Goal: Navigation & Orientation: Find specific page/section

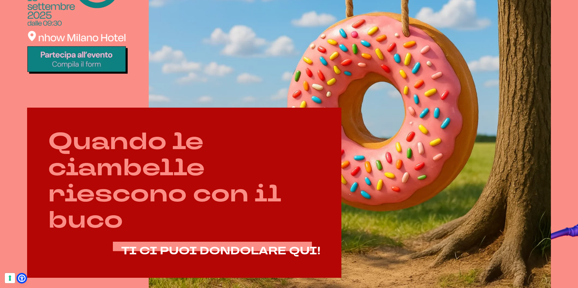
scroll to position [308, 0]
drag, startPoint x: 424, startPoint y: 153, endPoint x: 399, endPoint y: 196, distance: 49.6
click at [411, 194] on video at bounding box center [350, 73] width 402 height 451
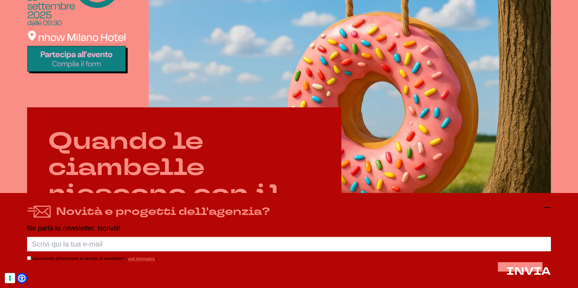
click at [548, 206] on icon at bounding box center [547, 207] width 7 height 7
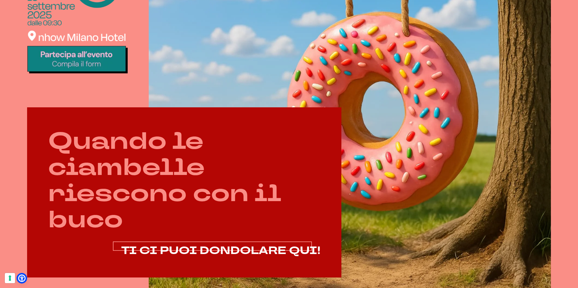
click at [293, 244] on span "TI CI PUOI DONDOLARE QUI!" at bounding box center [220, 251] width 199 height 14
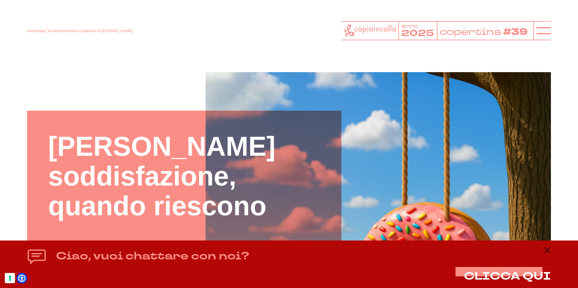
click at [348, 32] on icon at bounding box center [370, 30] width 52 height 12
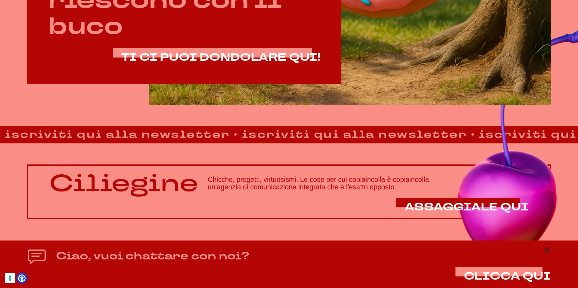
scroll to position [502, 0]
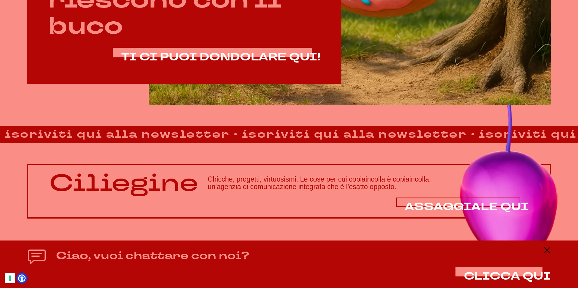
click at [456, 207] on span "ASSAGGIALE QUI" at bounding box center [467, 207] width 124 height 14
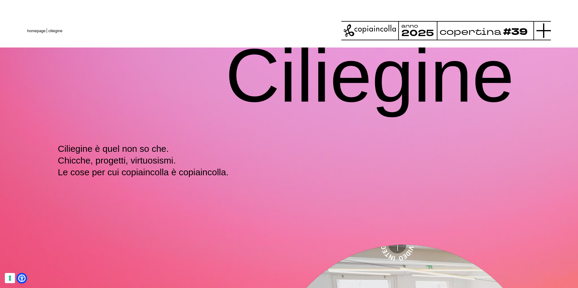
click at [540, 28] on icon at bounding box center [543, 30] width 14 height 14
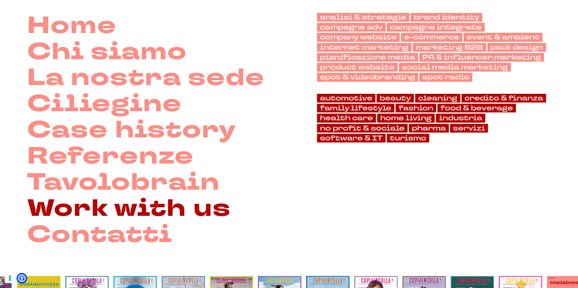
scroll to position [50, 0]
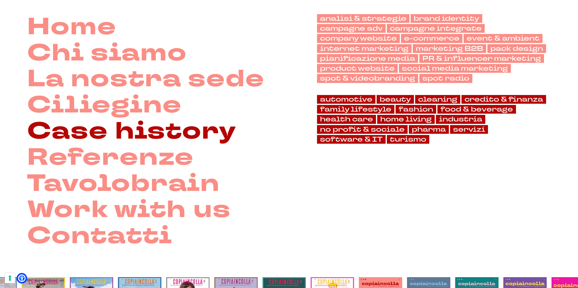
click at [204, 128] on link "Case history" at bounding box center [131, 132] width 209 height 26
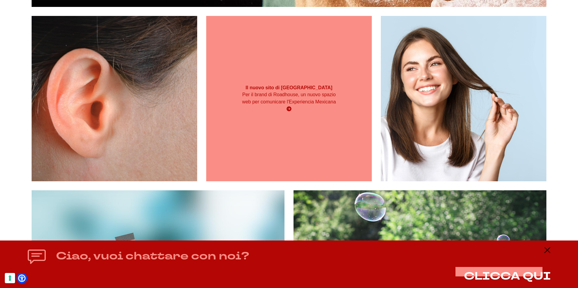
scroll to position [1014, 0]
click at [326, 161] on div "Il nuovo sito di Calavera Per il brand di Roadhouse, un nuovo spazio web per co…" at bounding box center [289, 99] width 166 height 166
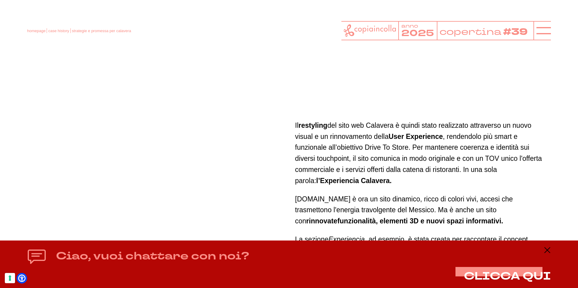
scroll to position [2062, 0]
